Goal: Information Seeking & Learning: Find specific fact

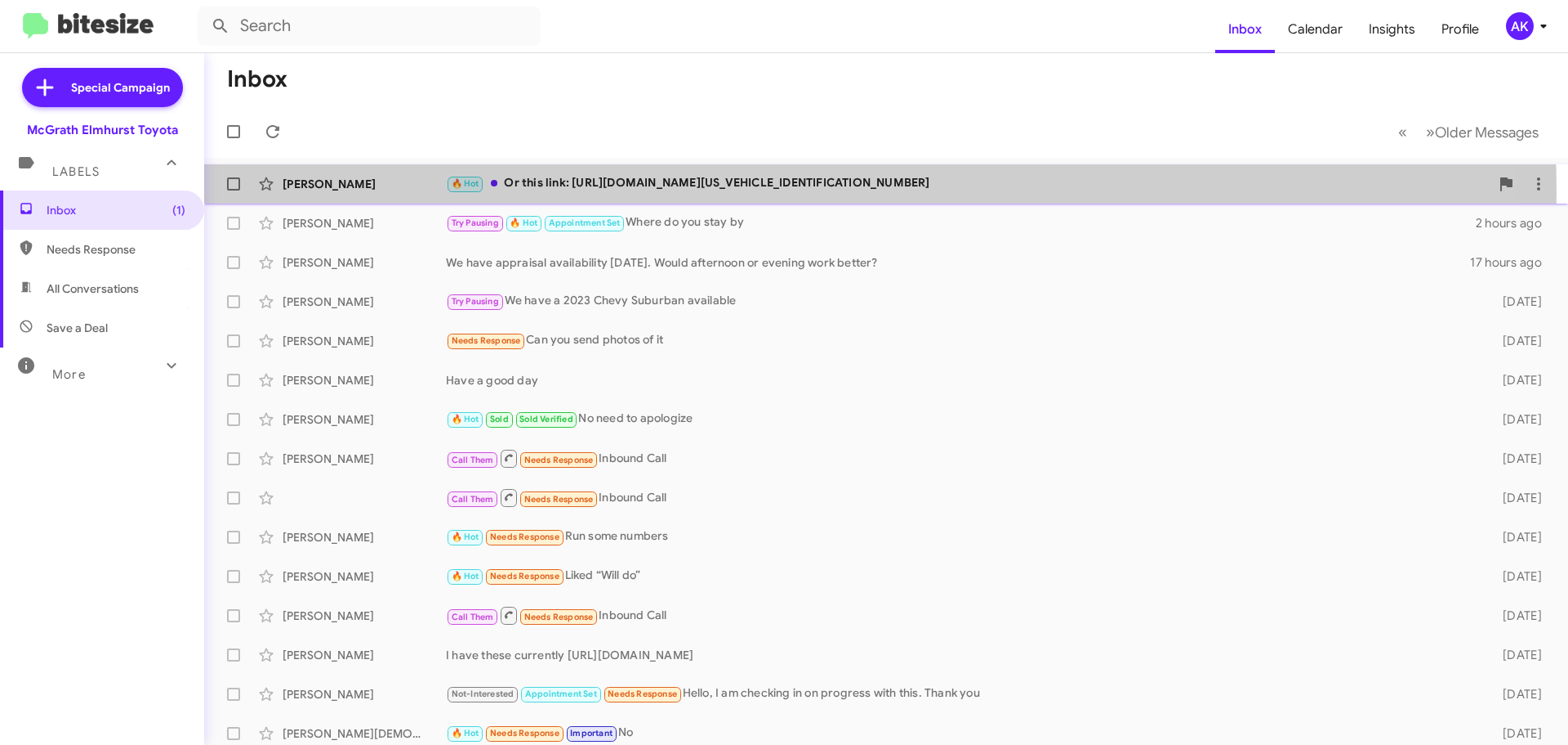
click at [602, 192] on div "🔥 Hot Or this link: [URL][DOMAIN_NAME][US_VEHICLE_IDENTIFICATION_NUMBER]" at bounding box center [968, 183] width 1044 height 18
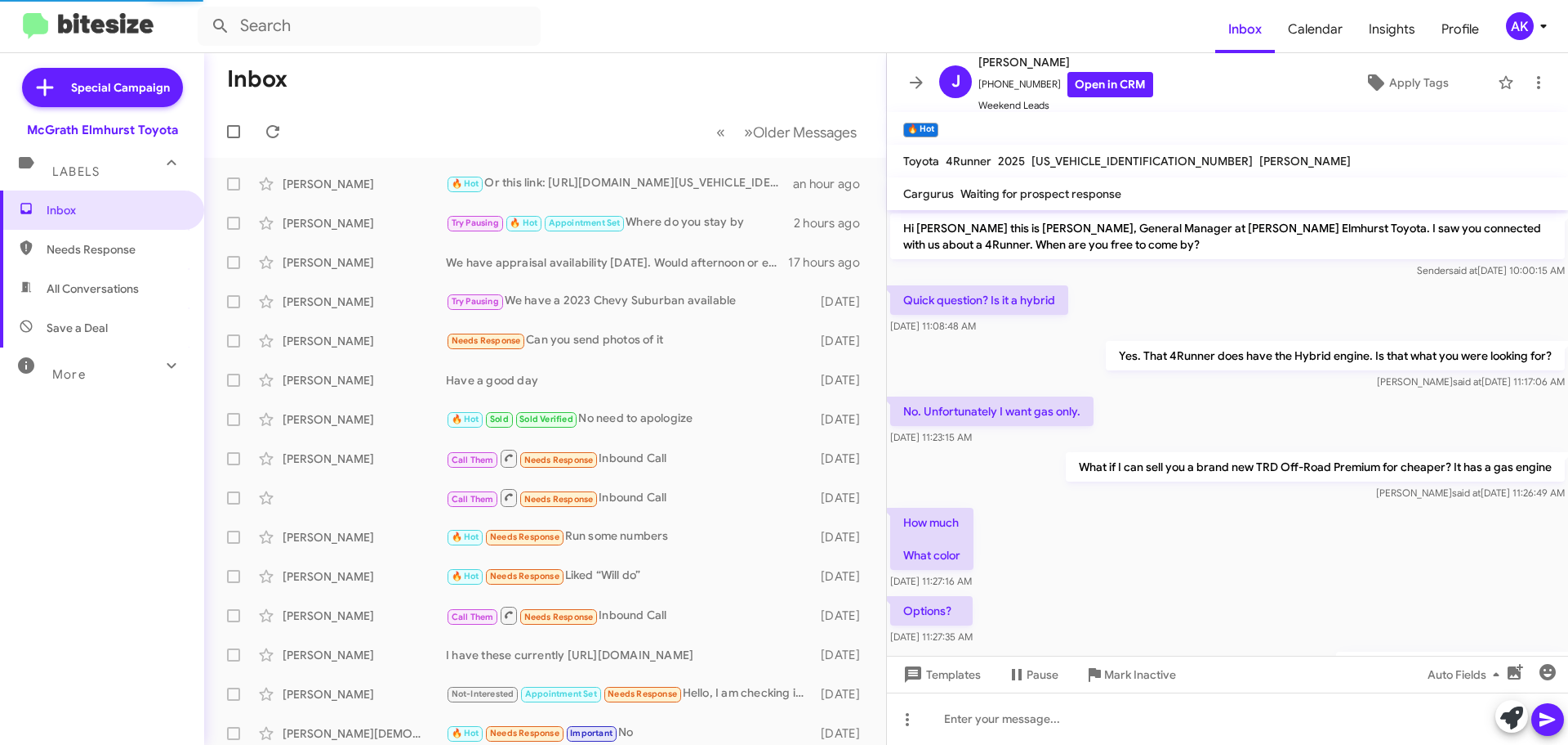
scroll to position [455, 0]
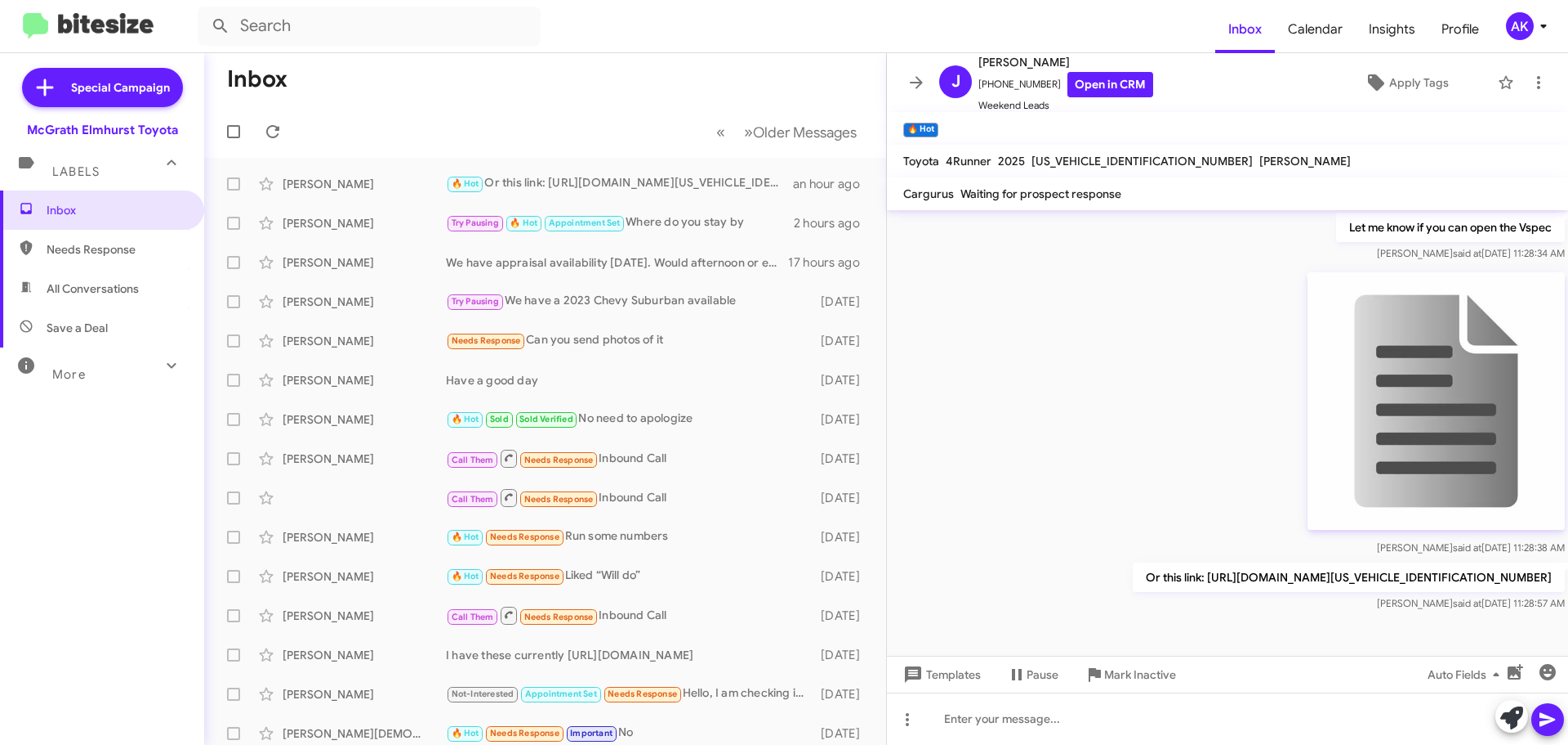
click at [1133, 570] on p "Or this link: [URL][DOMAIN_NAME][US_VEHICLE_IDENTIFICATION_NUMBER]" at bounding box center [1349, 577] width 432 height 30
click at [1133, 569] on p "Or this link: [URL][DOMAIN_NAME][US_VEHICLE_IDENTIFICATION_NUMBER]" at bounding box center [1349, 577] width 432 height 30
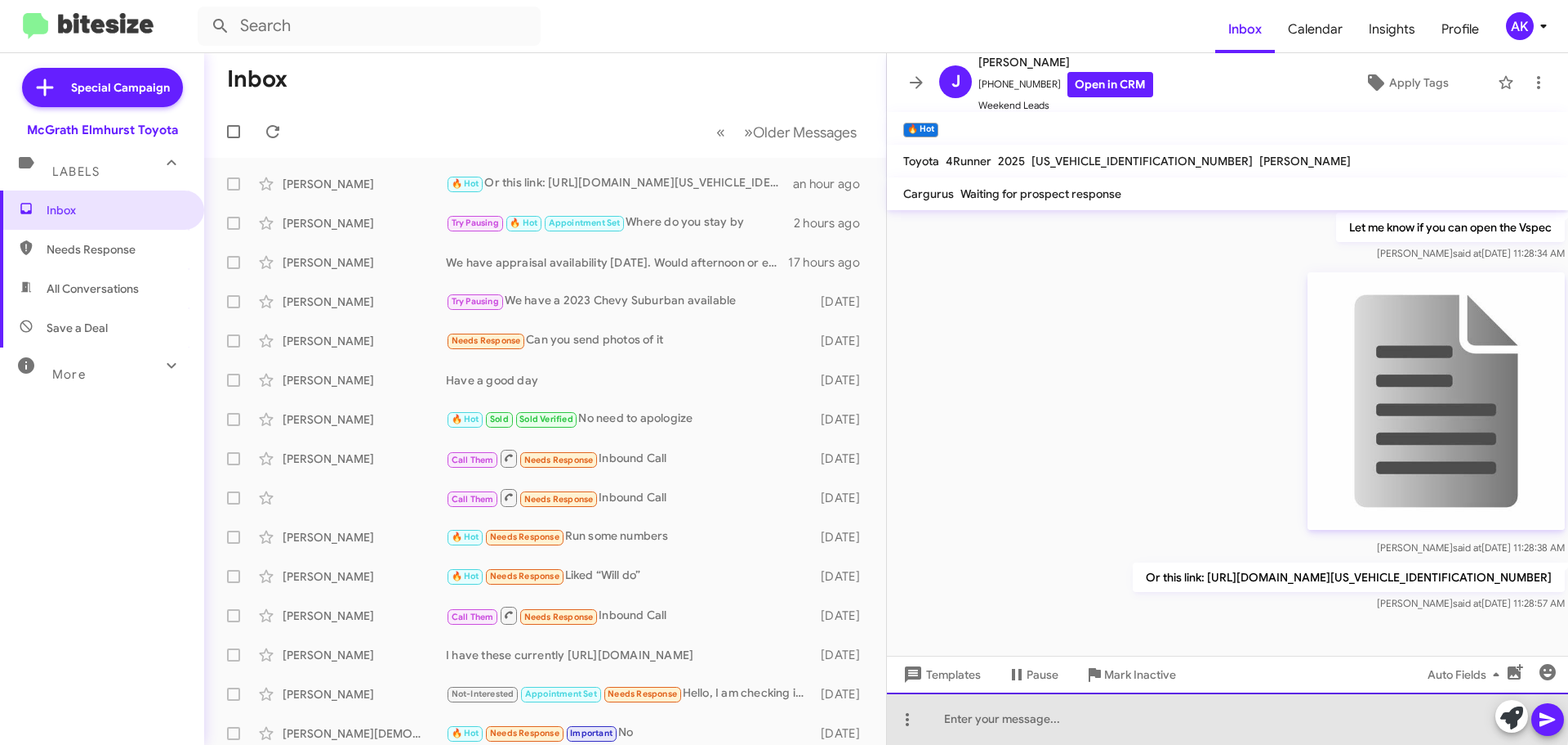
click at [1148, 704] on div at bounding box center [1228, 719] width 681 height 53
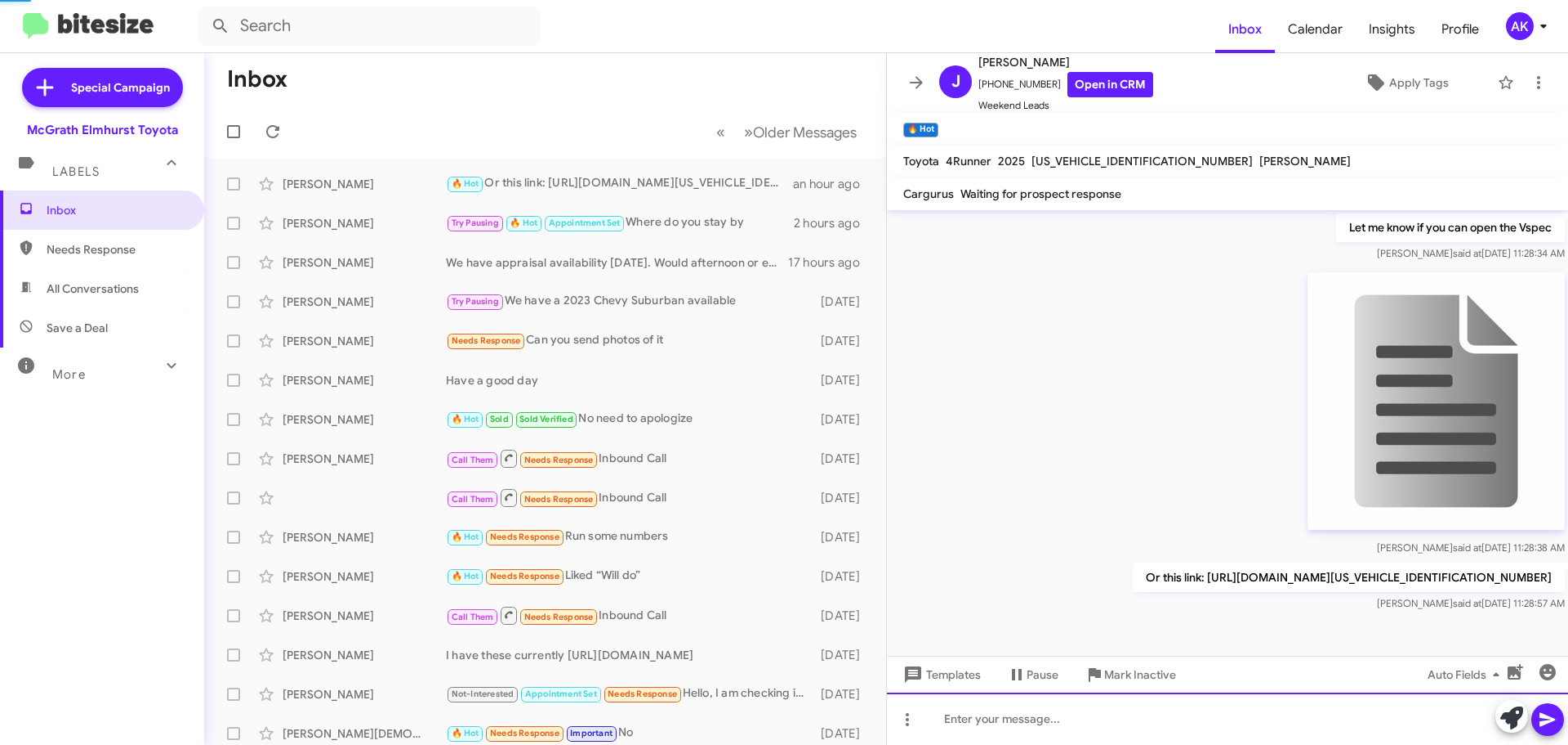
scroll to position [0, 0]
